Goal: Transaction & Acquisition: Purchase product/service

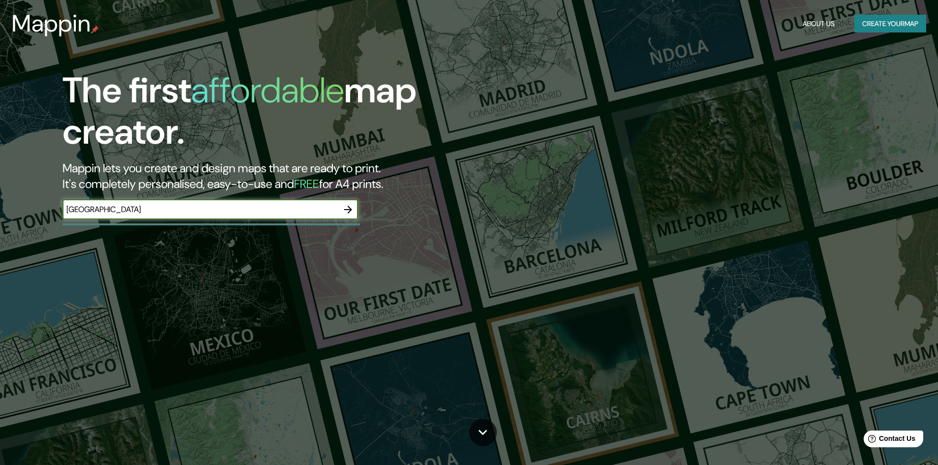
type input "[GEOGRAPHIC_DATA]"
click at [349, 207] on icon "button" at bounding box center [348, 210] width 8 height 8
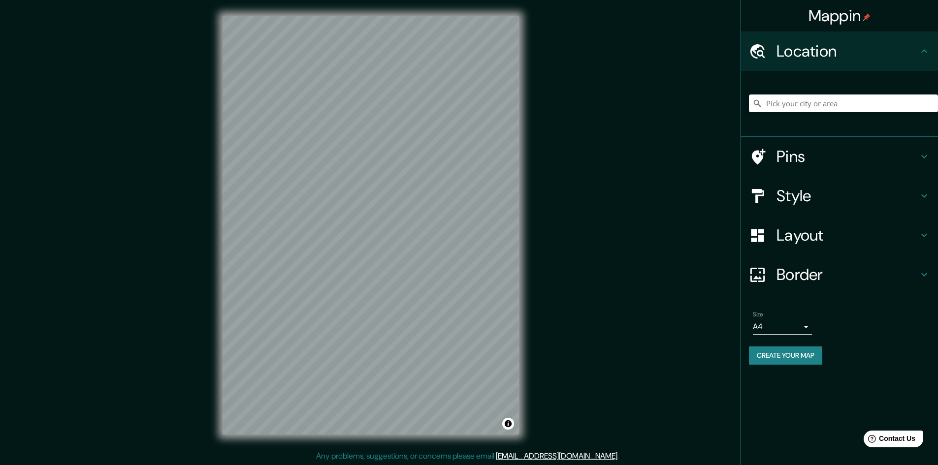
click at [819, 153] on h4 "Pins" at bounding box center [848, 157] width 142 height 20
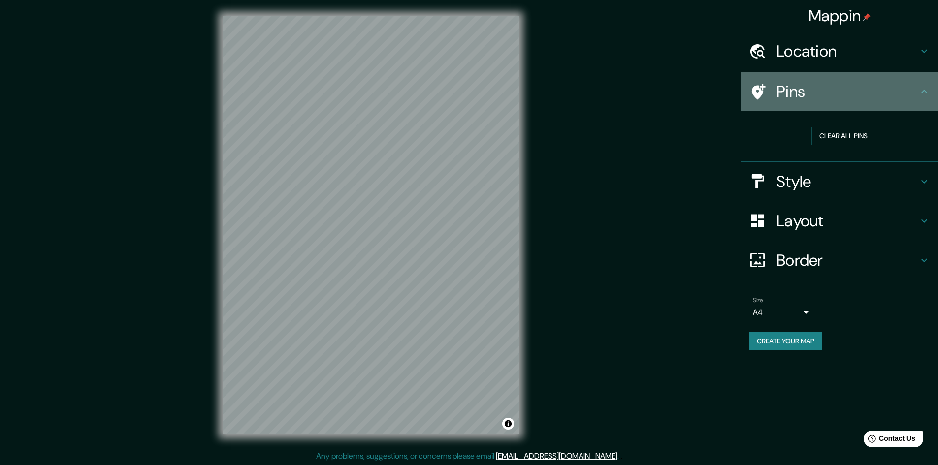
click at [891, 93] on h4 "Pins" at bounding box center [848, 92] width 142 height 20
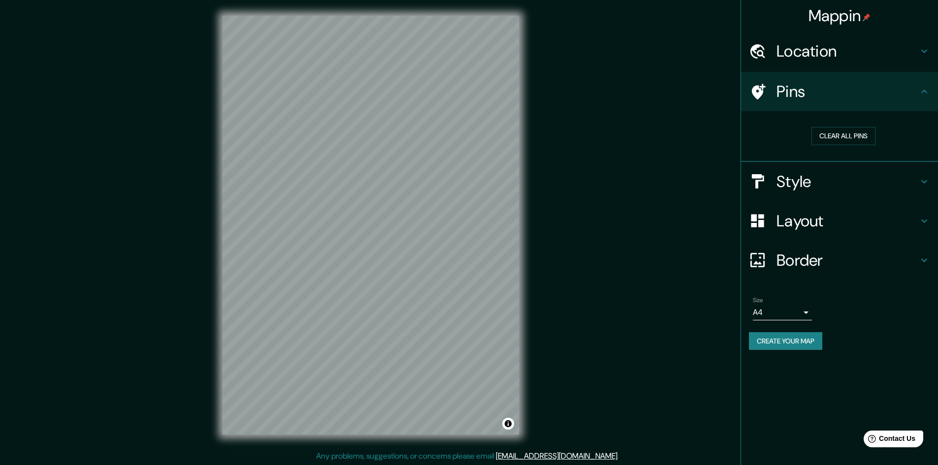
click at [843, 180] on h4 "Style" at bounding box center [848, 182] width 142 height 20
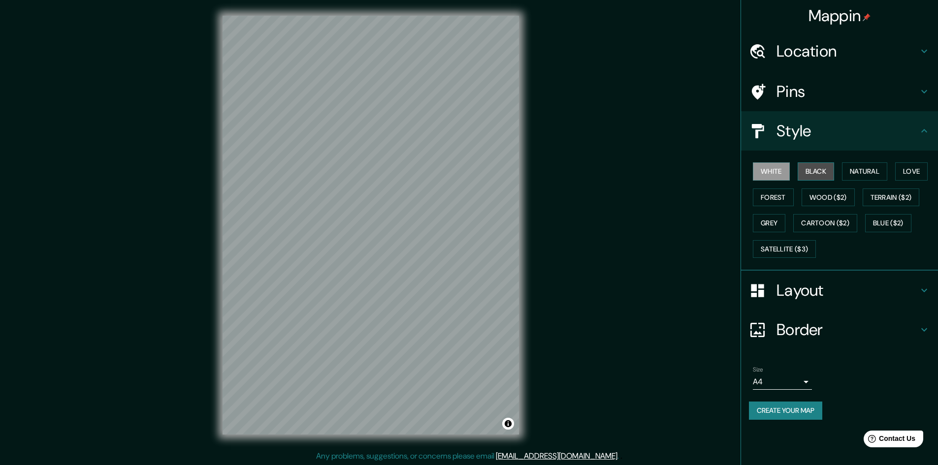
click at [815, 173] on button "Black" at bounding box center [816, 172] width 37 height 18
click at [864, 172] on button "Natural" at bounding box center [864, 172] width 45 height 18
click at [914, 171] on button "Love" at bounding box center [911, 172] width 33 height 18
click at [780, 195] on button "Forest" at bounding box center [773, 198] width 41 height 18
click at [841, 197] on button "Wood ($2)" at bounding box center [828, 198] width 53 height 18
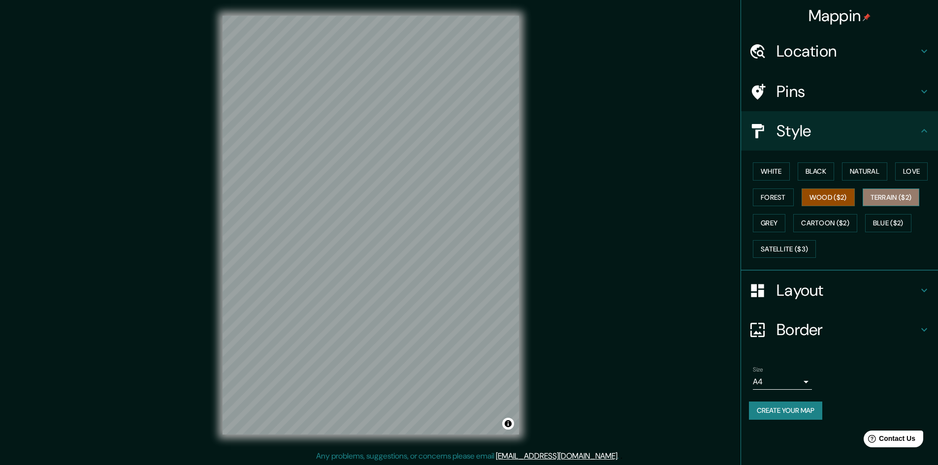
click at [887, 200] on button "Terrain ($2)" at bounding box center [891, 198] width 57 height 18
click at [816, 223] on button "Cartoon ($2)" at bounding box center [825, 223] width 64 height 18
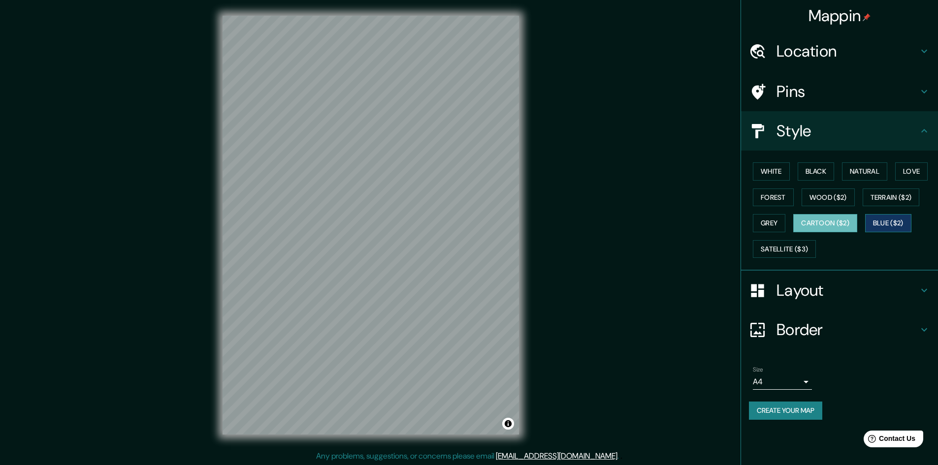
click at [892, 225] on button "Blue ($2)" at bounding box center [888, 223] width 46 height 18
click at [887, 222] on button "Blue ($2)" at bounding box center [888, 223] width 46 height 18
click at [761, 225] on button "Grey" at bounding box center [769, 223] width 33 height 18
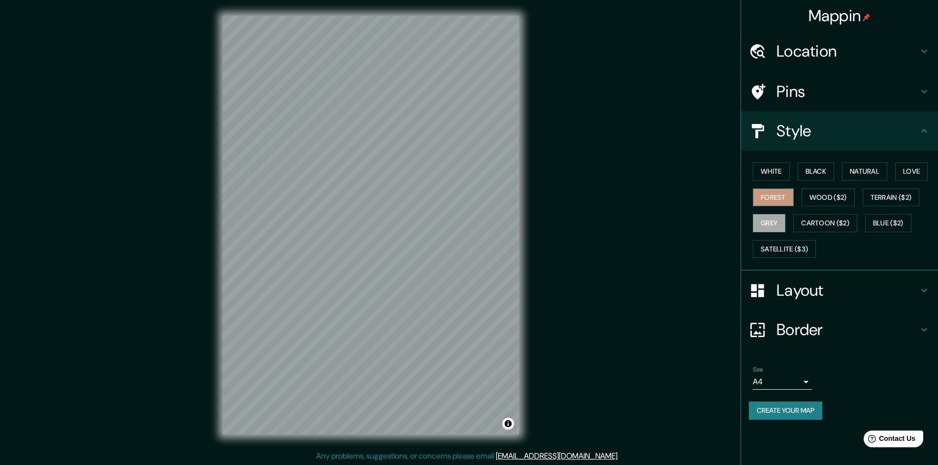
click at [755, 197] on button "Forest" at bounding box center [773, 198] width 41 height 18
click at [875, 172] on button "Natural" at bounding box center [864, 172] width 45 height 18
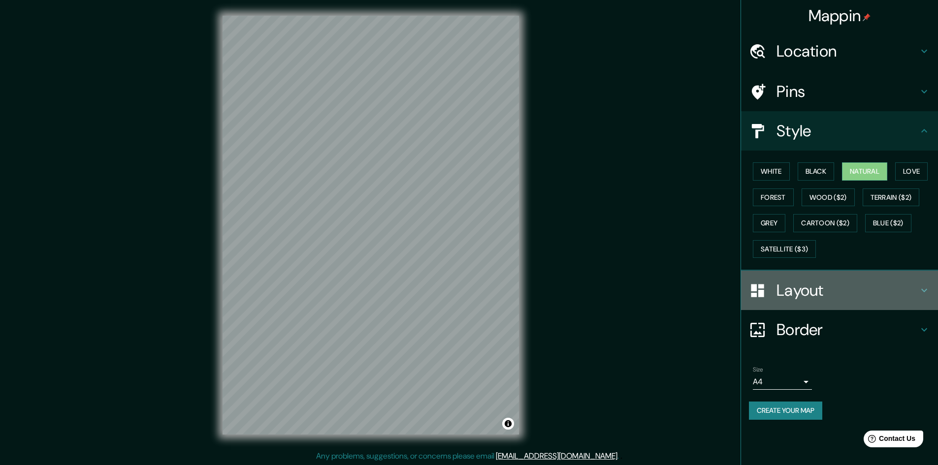
click at [800, 294] on h4 "Layout" at bounding box center [848, 291] width 142 height 20
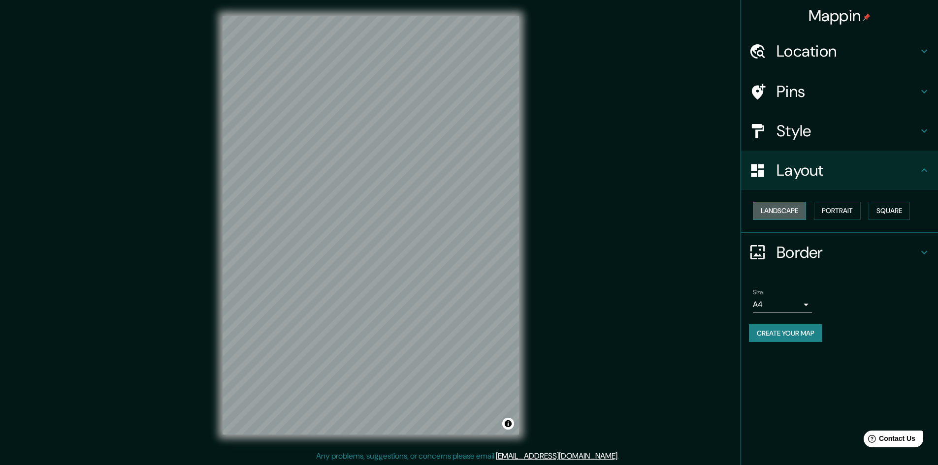
click at [793, 215] on button "Landscape" at bounding box center [779, 211] width 53 height 18
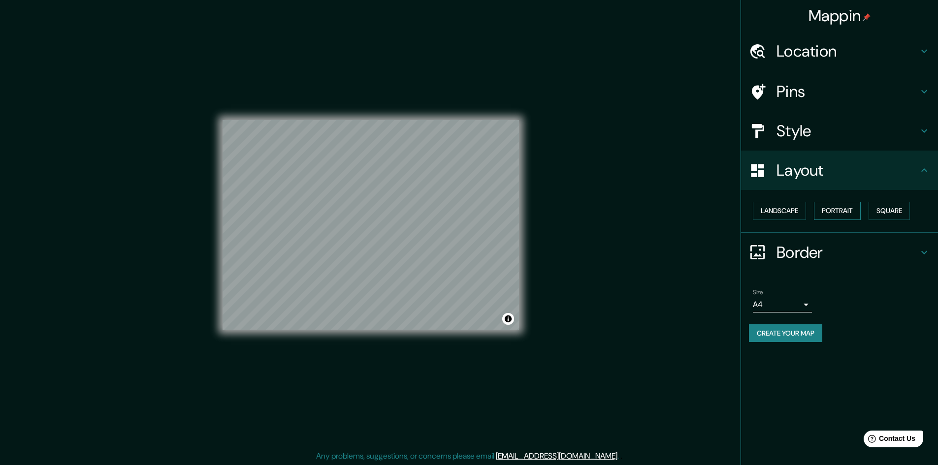
click at [842, 215] on button "Portrait" at bounding box center [837, 211] width 47 height 18
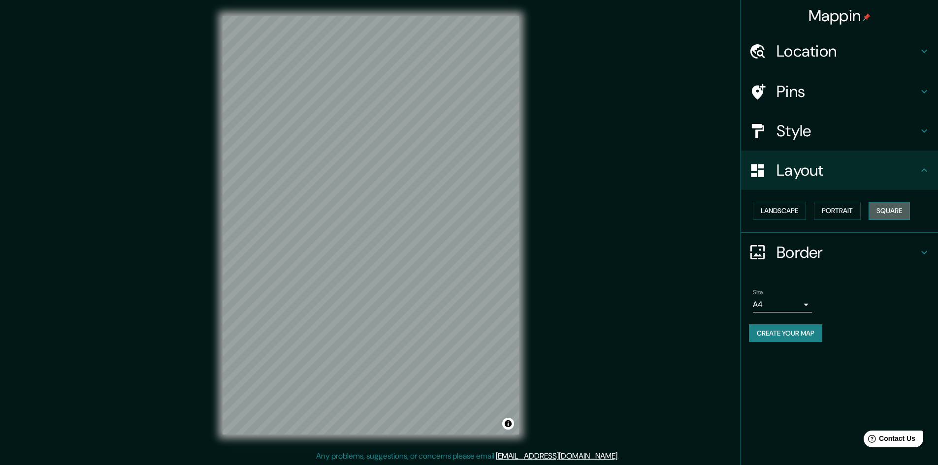
click at [905, 211] on button "Square" at bounding box center [889, 211] width 41 height 18
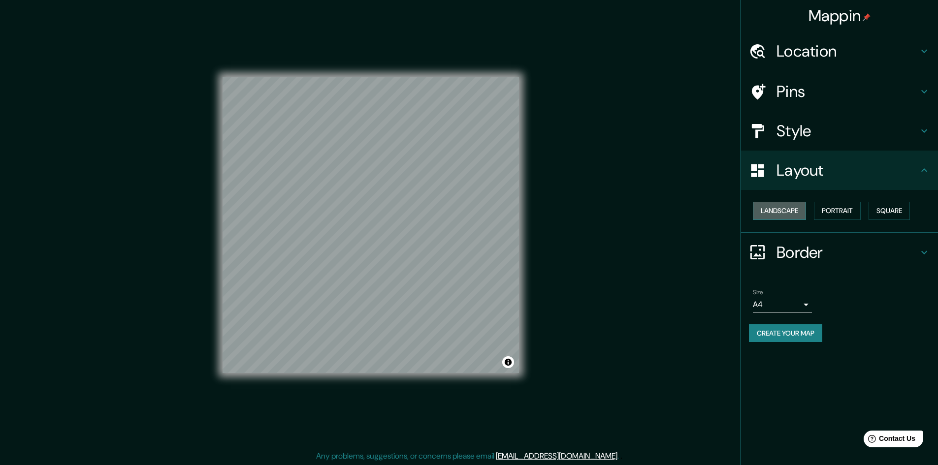
click at [793, 213] on button "Landscape" at bounding box center [779, 211] width 53 height 18
